Goal: Task Accomplishment & Management: Manage account settings

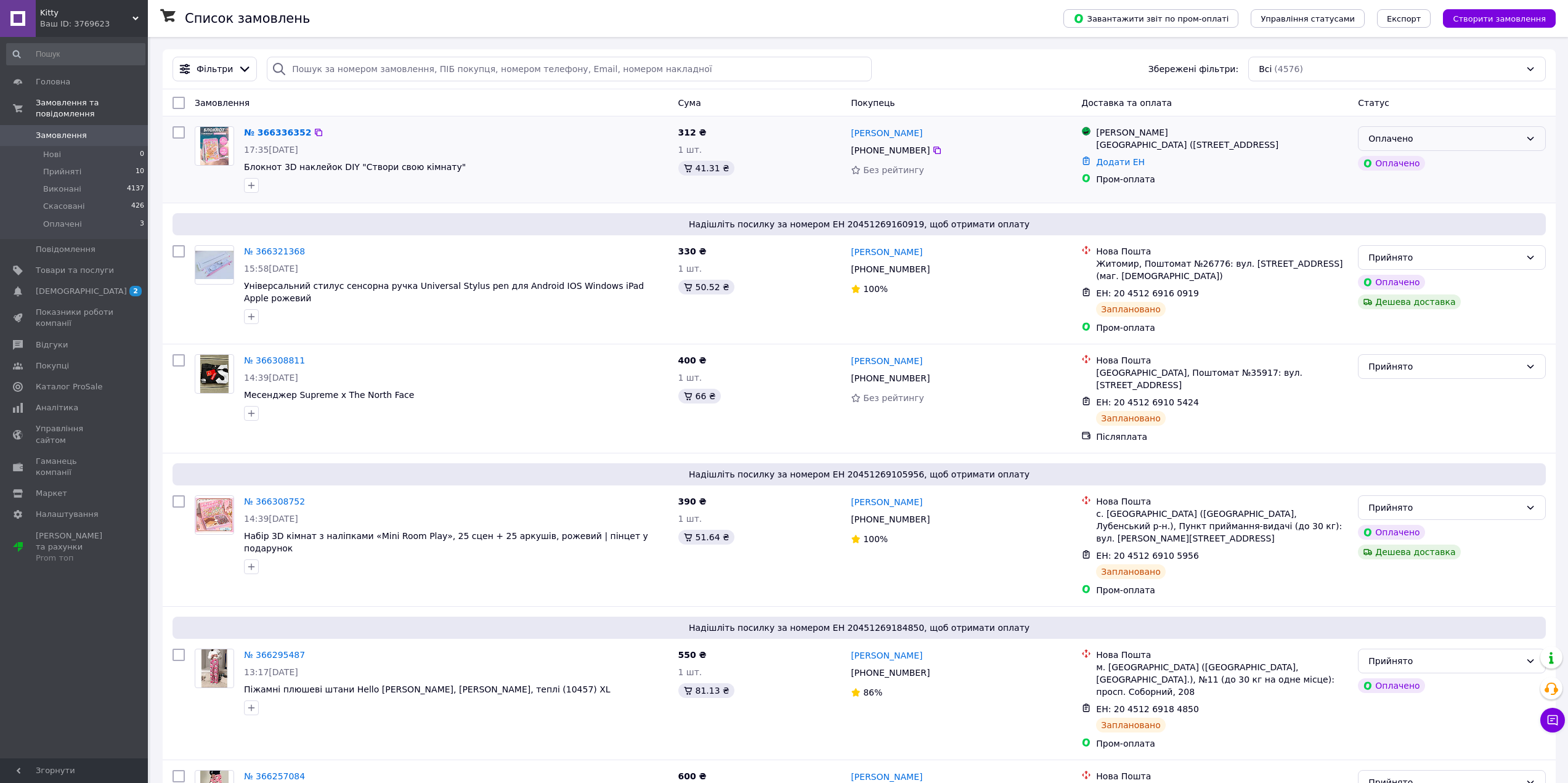
click at [1466, 144] on div "Оплачено" at bounding box center [1444, 138] width 153 height 14
click at [1445, 169] on li "Прийнято" at bounding box center [1452, 165] width 187 height 23
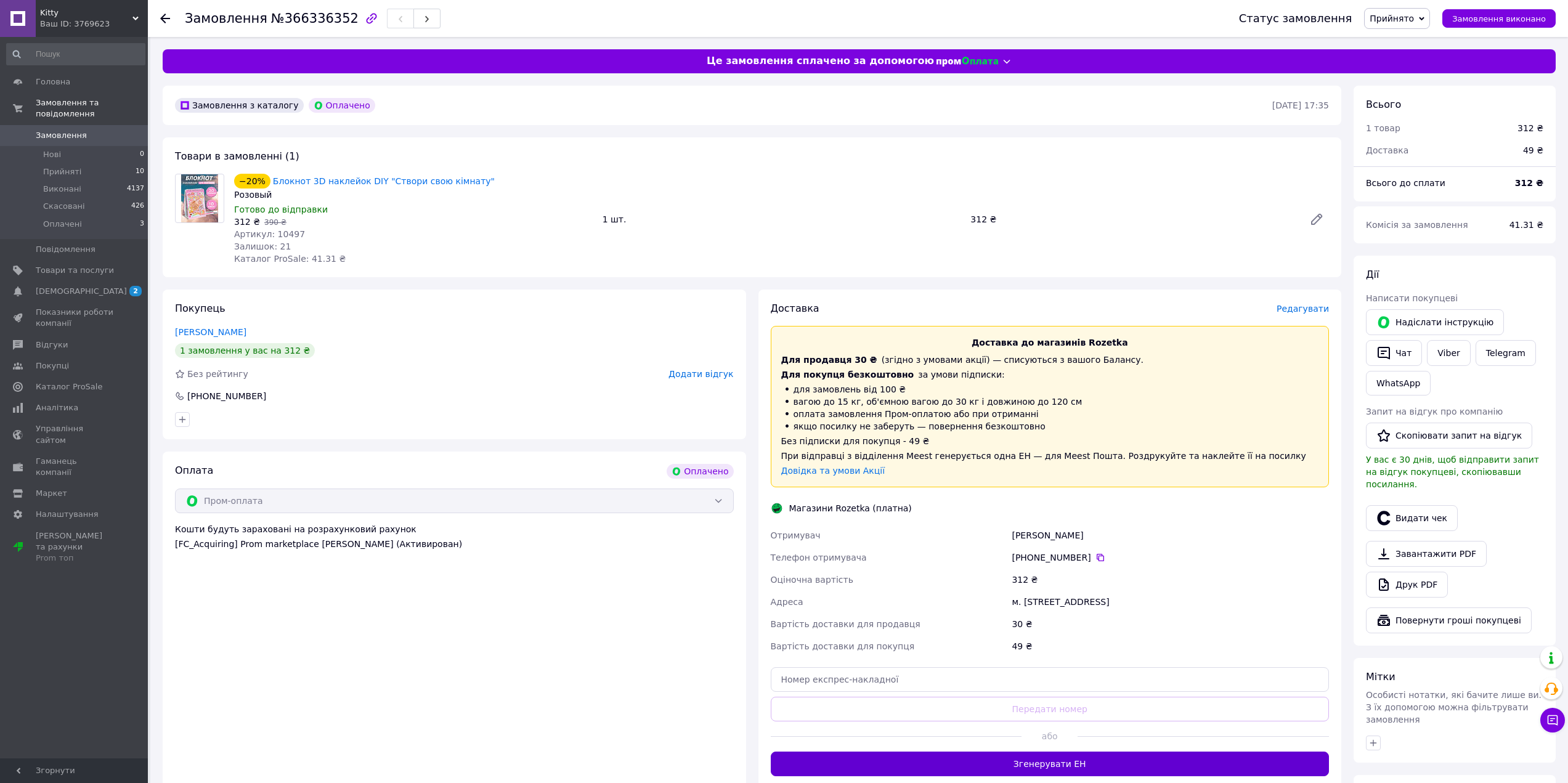
click at [1261, 756] on button "Згенерувати ЕН" at bounding box center [1050, 764] width 559 height 24
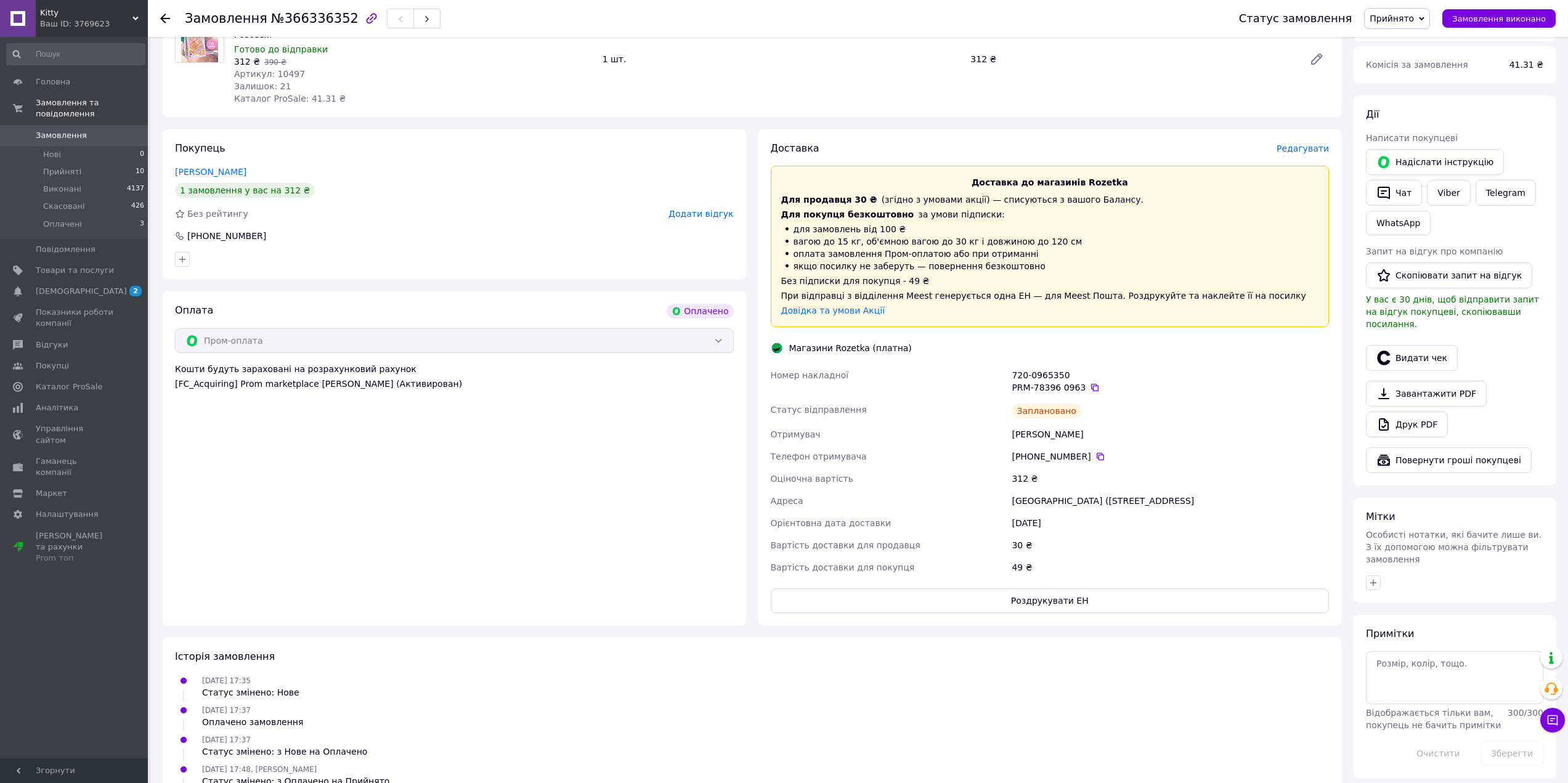
scroll to position [219, 0]
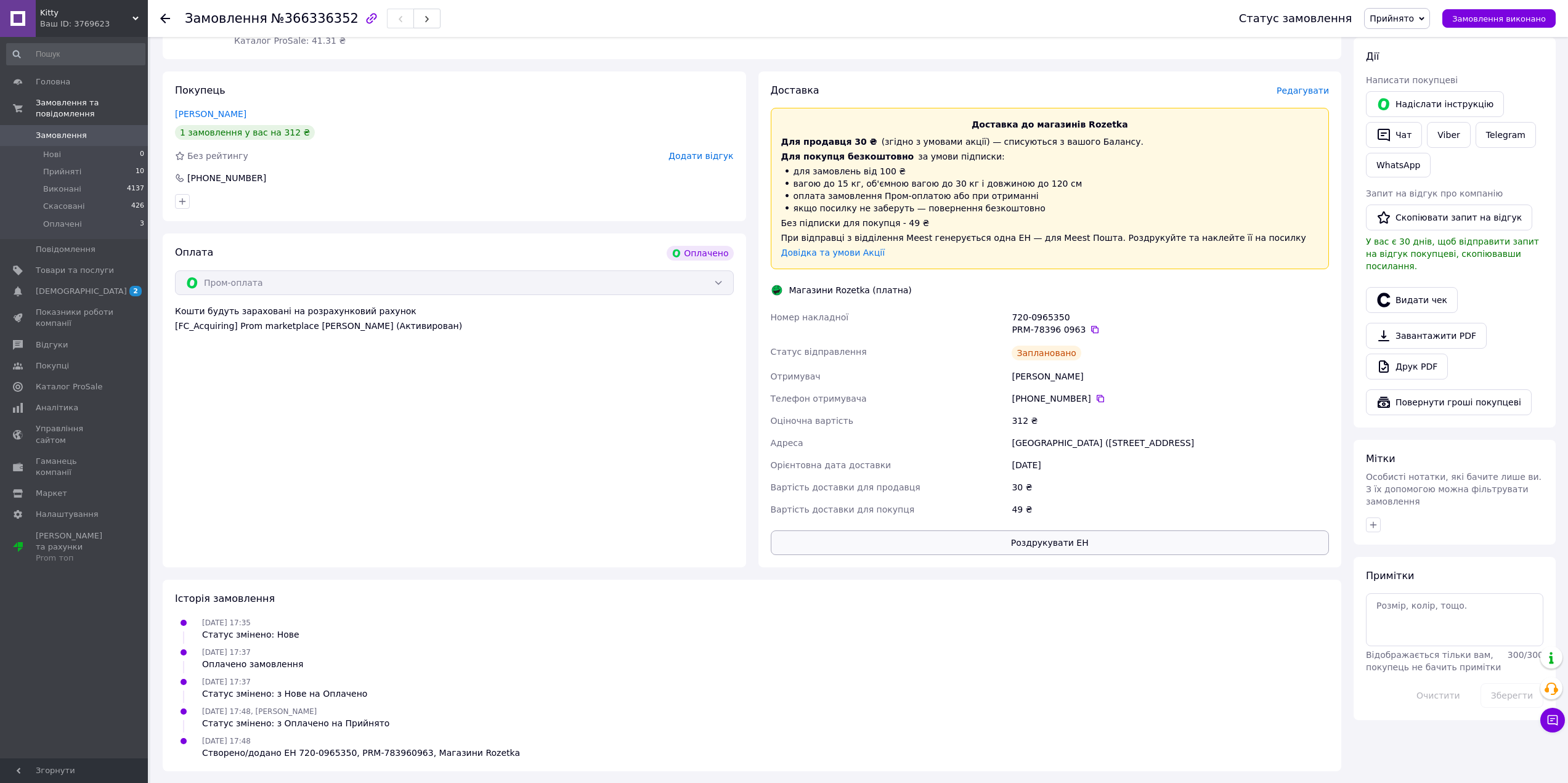
click at [1071, 533] on button "Роздрукувати ЕН" at bounding box center [1050, 543] width 559 height 24
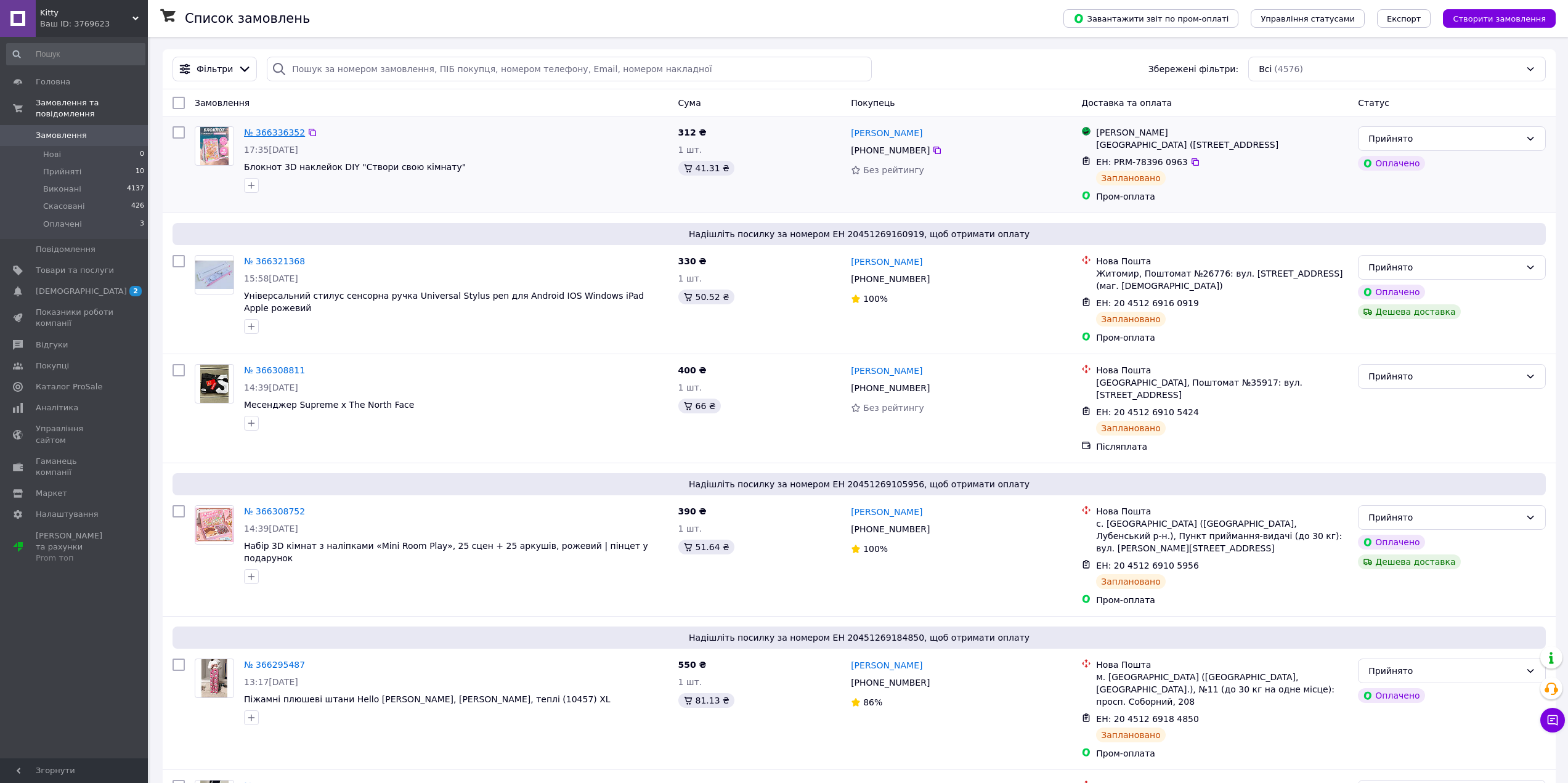
click at [274, 127] on link "№ 366336352" at bounding box center [274, 132] width 61 height 10
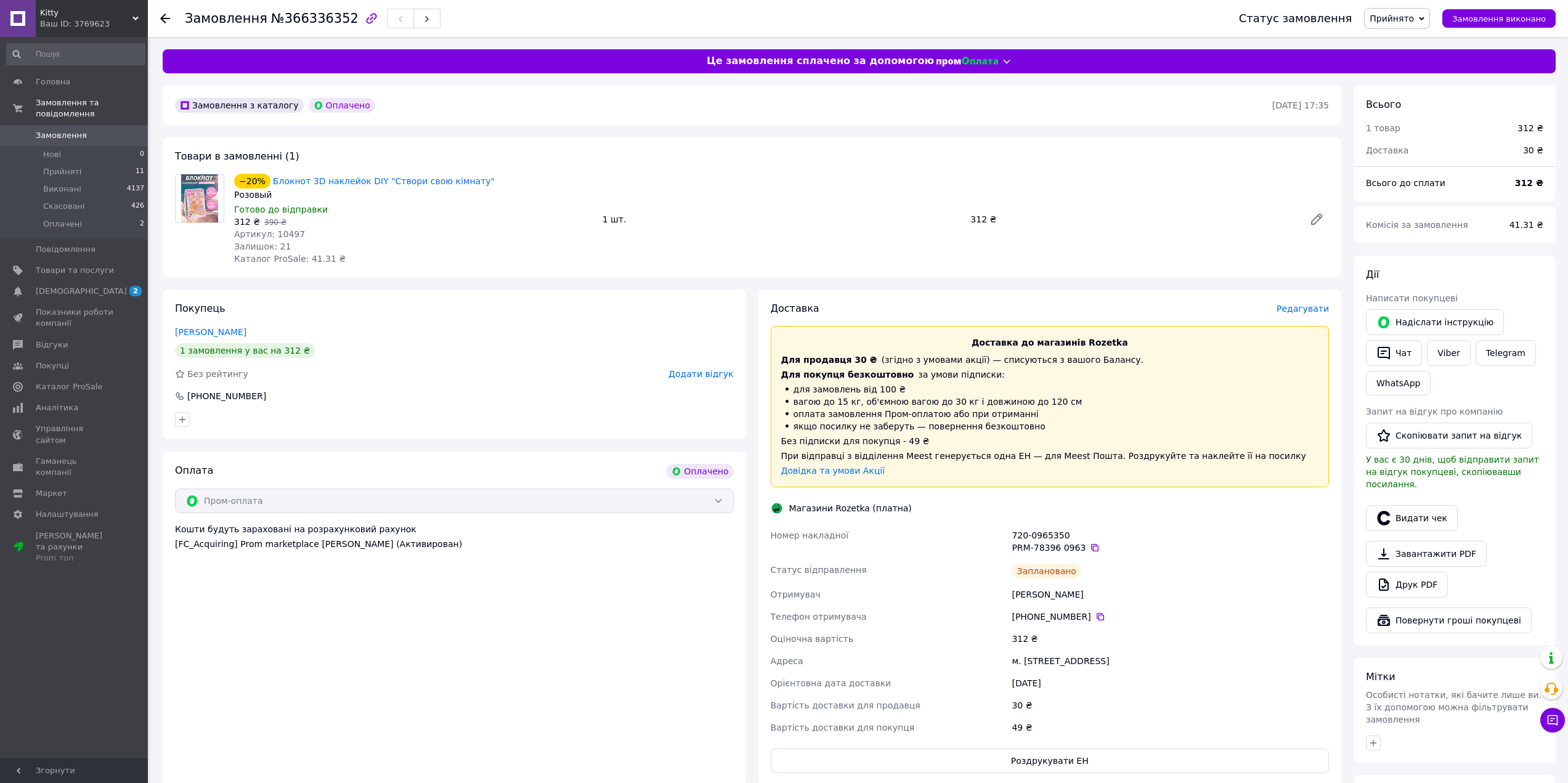
click at [1003, 774] on div "Доставка Редагувати Доставка до магазинів Rozetka Для продавця 30 ₴   (згідно з…" at bounding box center [1050, 537] width 583 height 496
click at [1002, 767] on button "Роздрукувати ЕН" at bounding box center [1050, 760] width 559 height 24
